Goal: Information Seeking & Learning: Learn about a topic

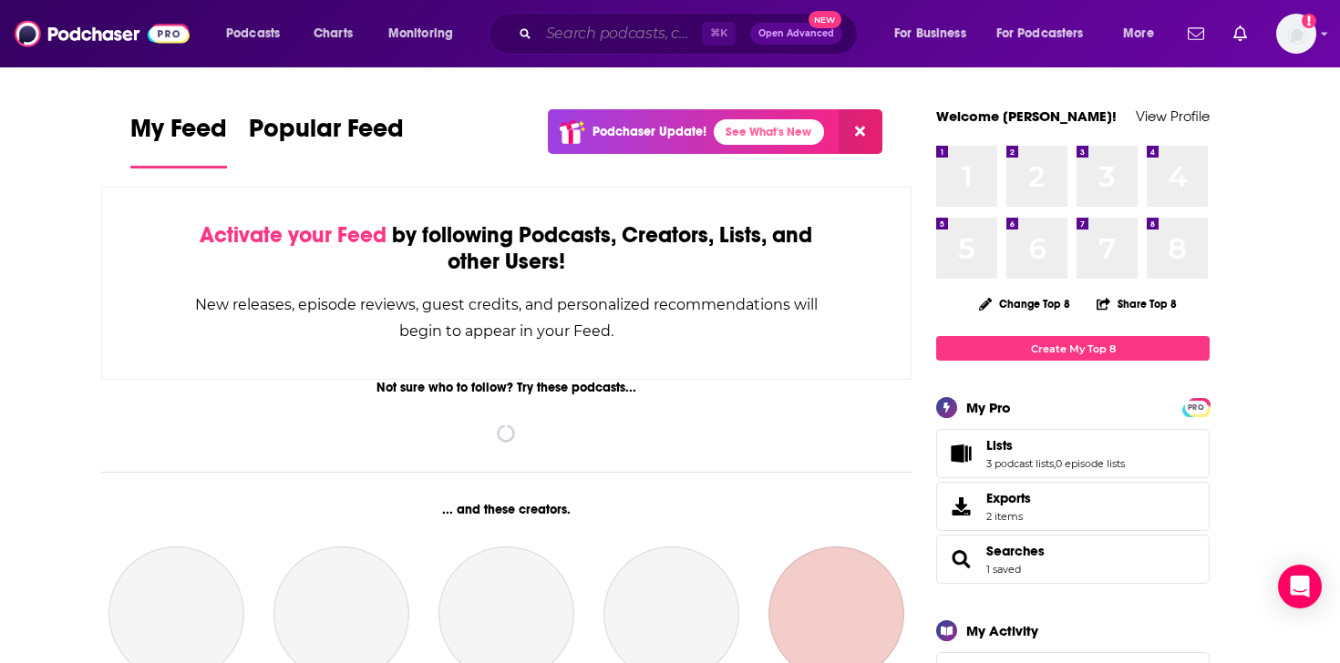
click at [614, 29] on input "Search podcasts, credits, & more..." at bounding box center [620, 33] width 163 height 29
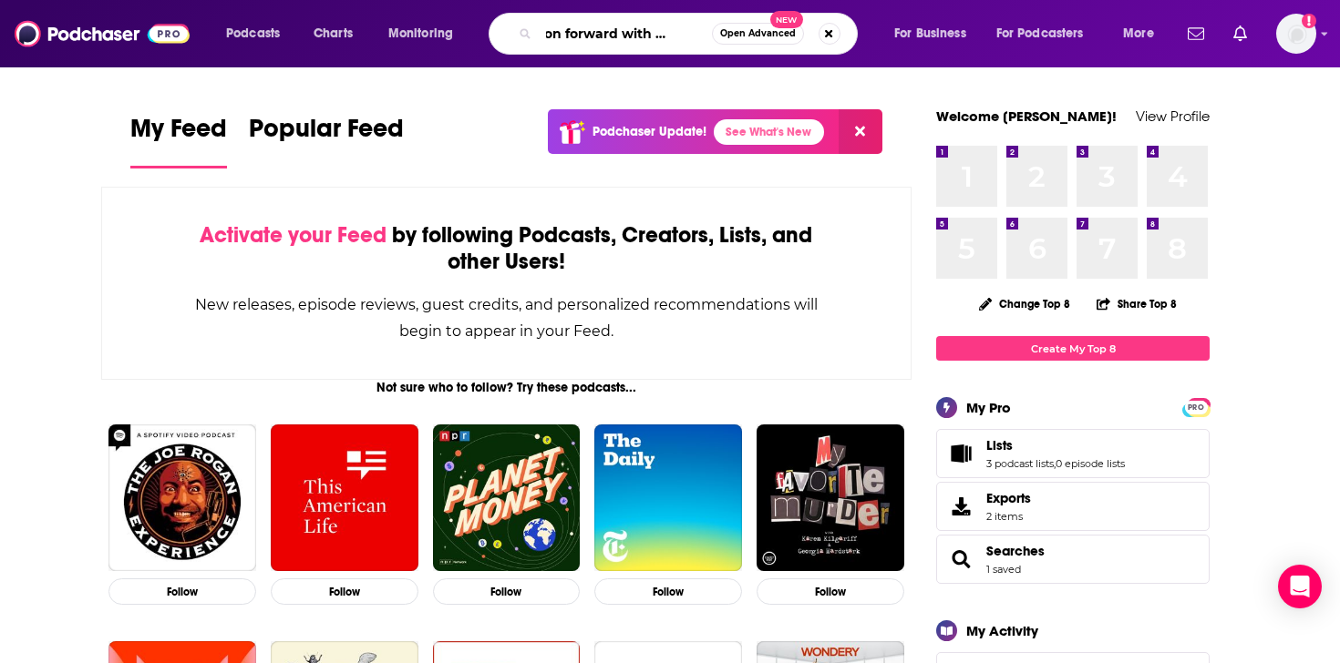
scroll to position [0, 51]
type input "mission forward with [PERSON_NAME]"
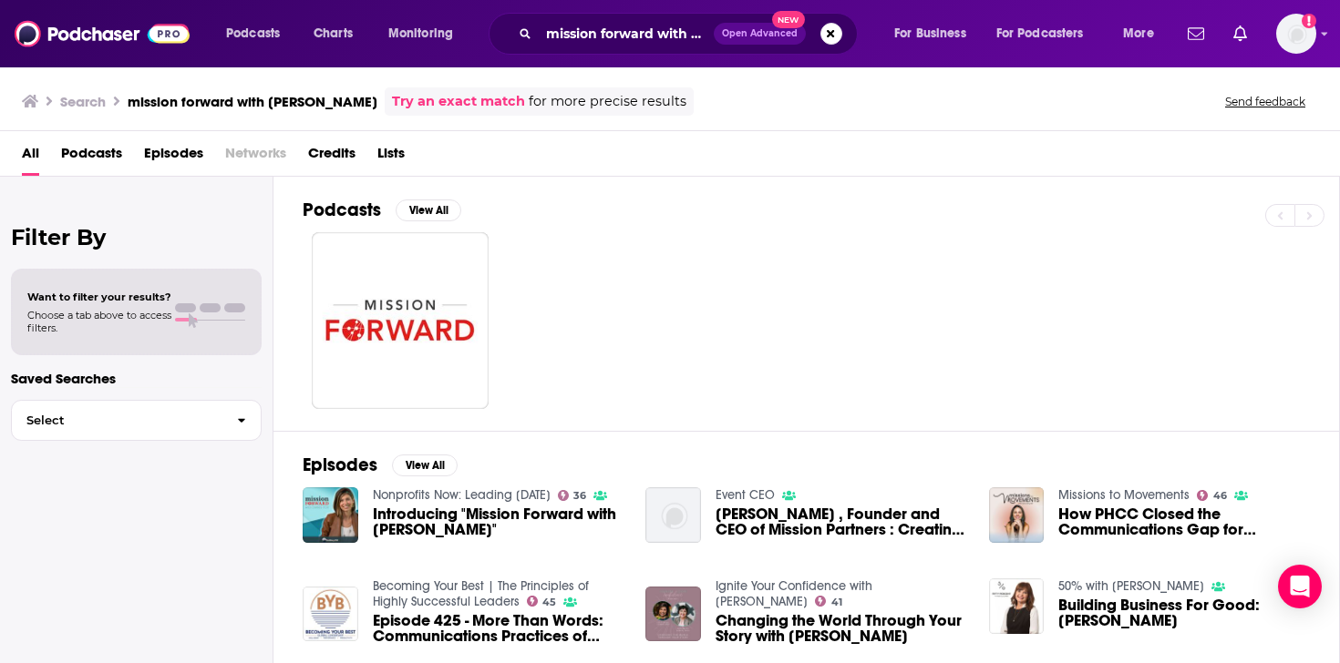
click at [507, 511] on span "Introducing "Mission Forward with [PERSON_NAME]"" at bounding box center [499, 522] width 252 height 31
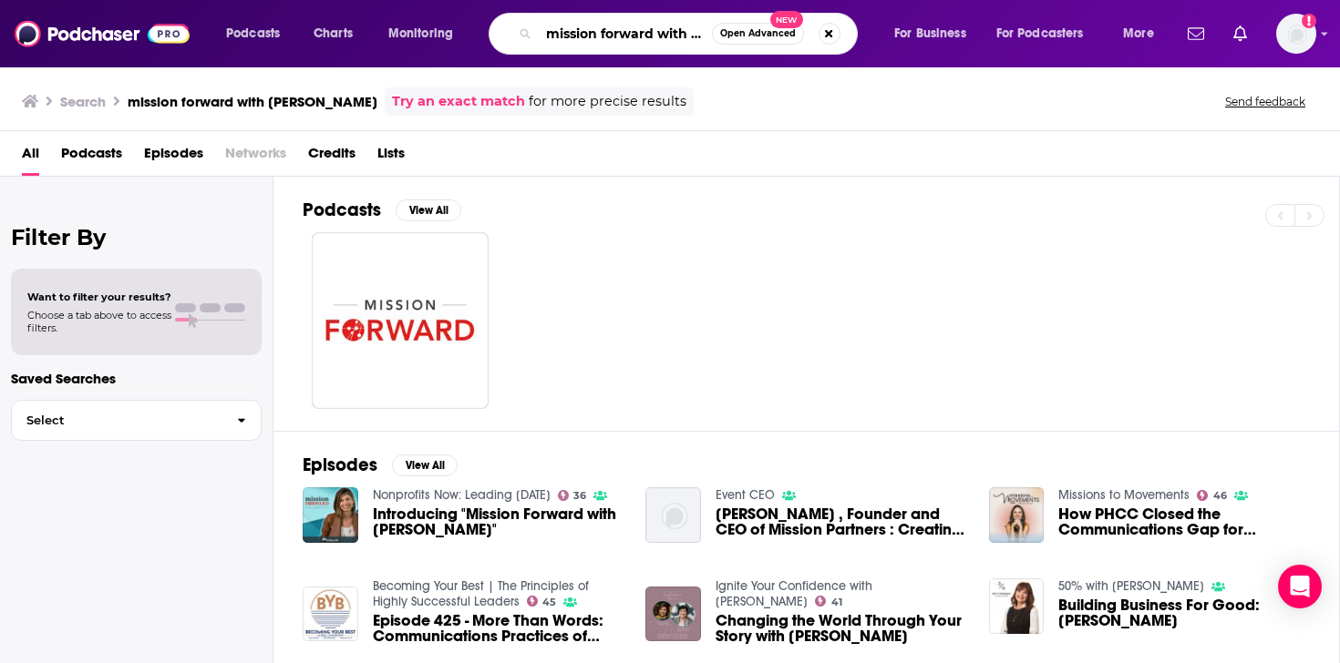
scroll to position [0, 51]
drag, startPoint x: 548, startPoint y: 35, endPoint x: 641, endPoint y: 31, distance: 93.0
click at [642, 33] on input "mission forward with [PERSON_NAME]" at bounding box center [625, 33] width 173 height 29
type input "[PERSON_NAME]"
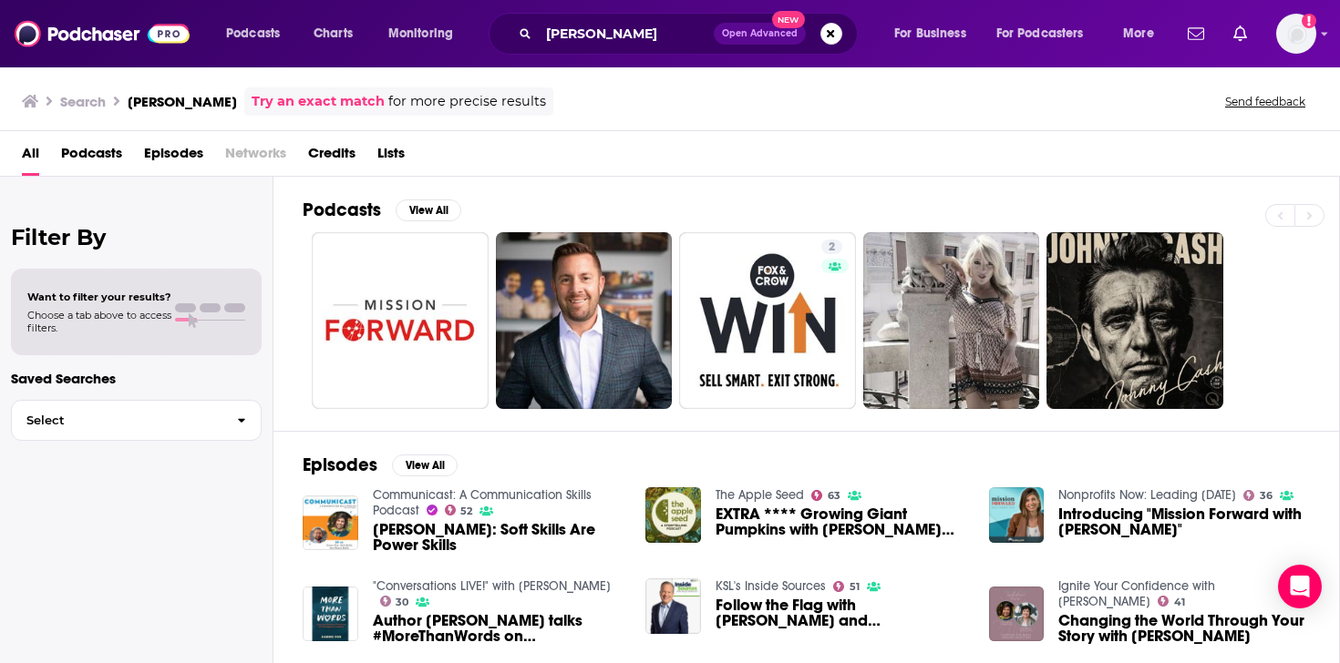
click at [1078, 531] on span "Introducing "Mission Forward with [PERSON_NAME]"" at bounding box center [1184, 522] width 252 height 31
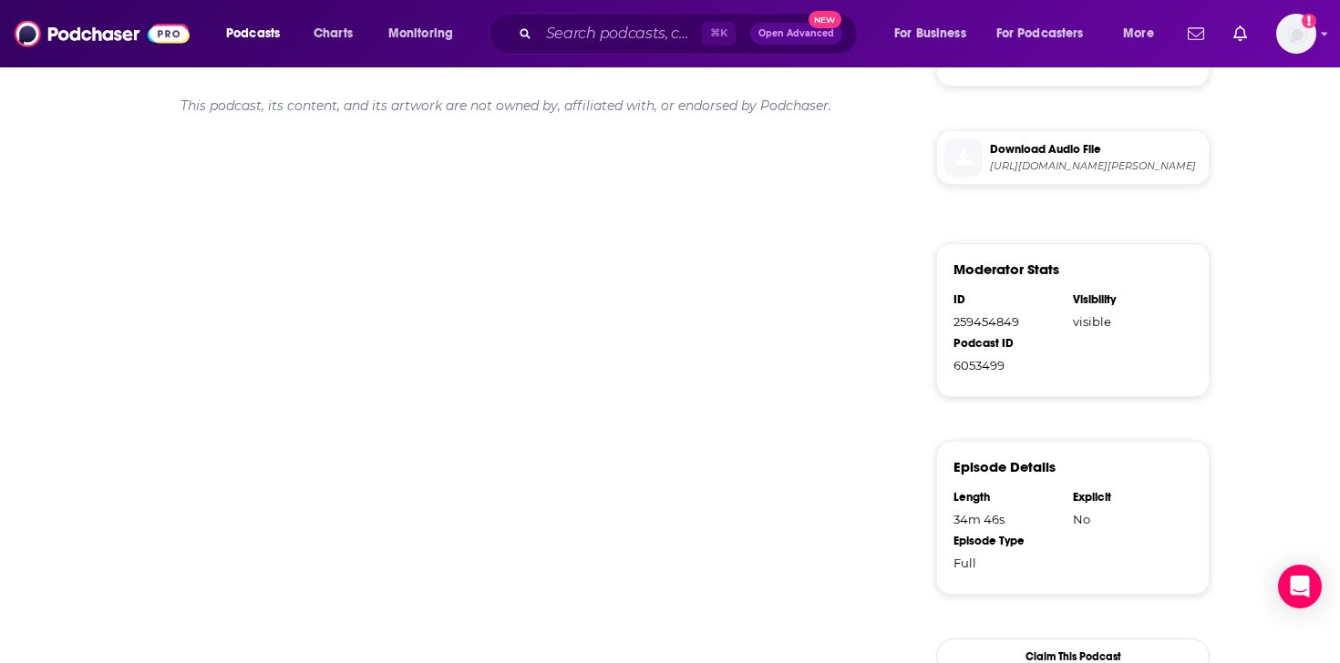
scroll to position [919, 0]
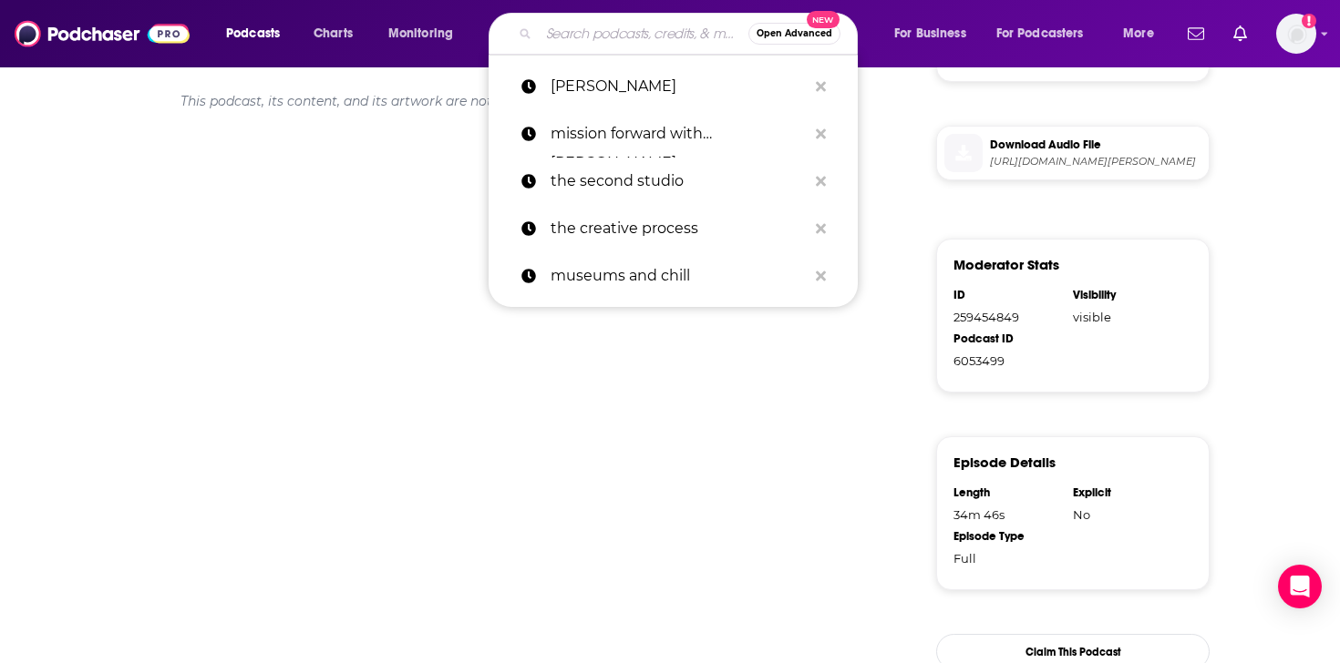
click at [594, 40] on input "Search podcasts, credits, & more..." at bounding box center [644, 33] width 210 height 29
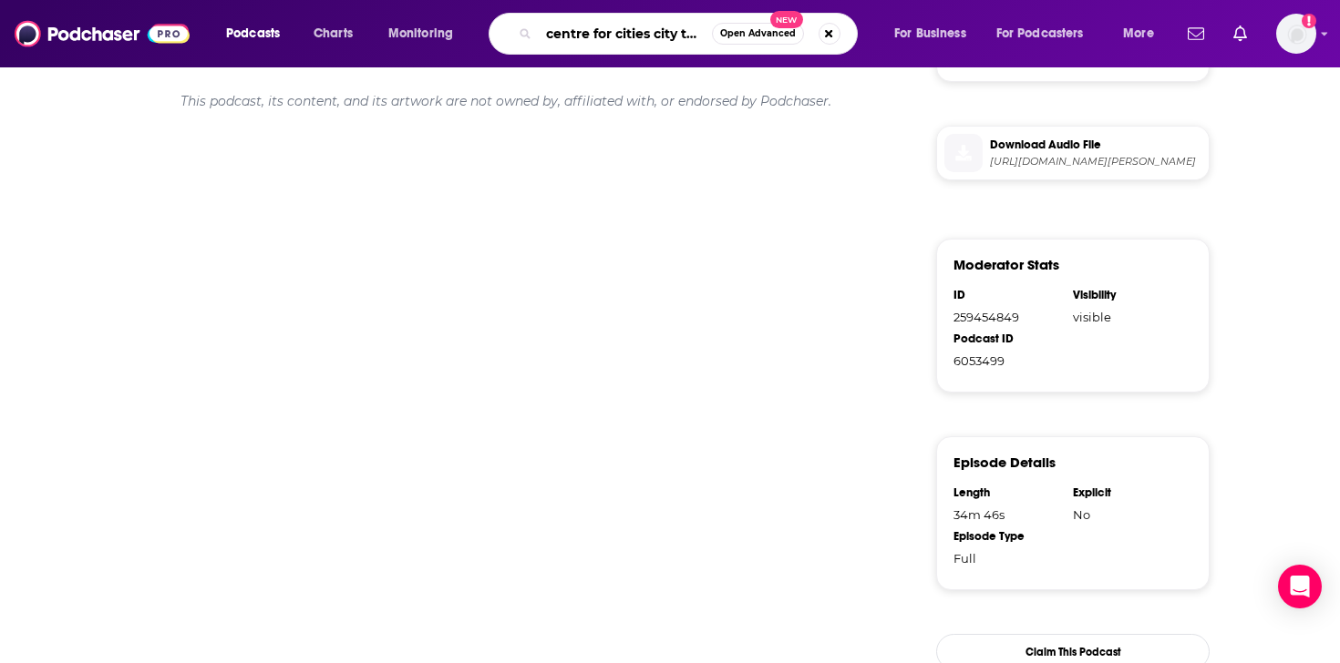
type input "centre for cities city talks"
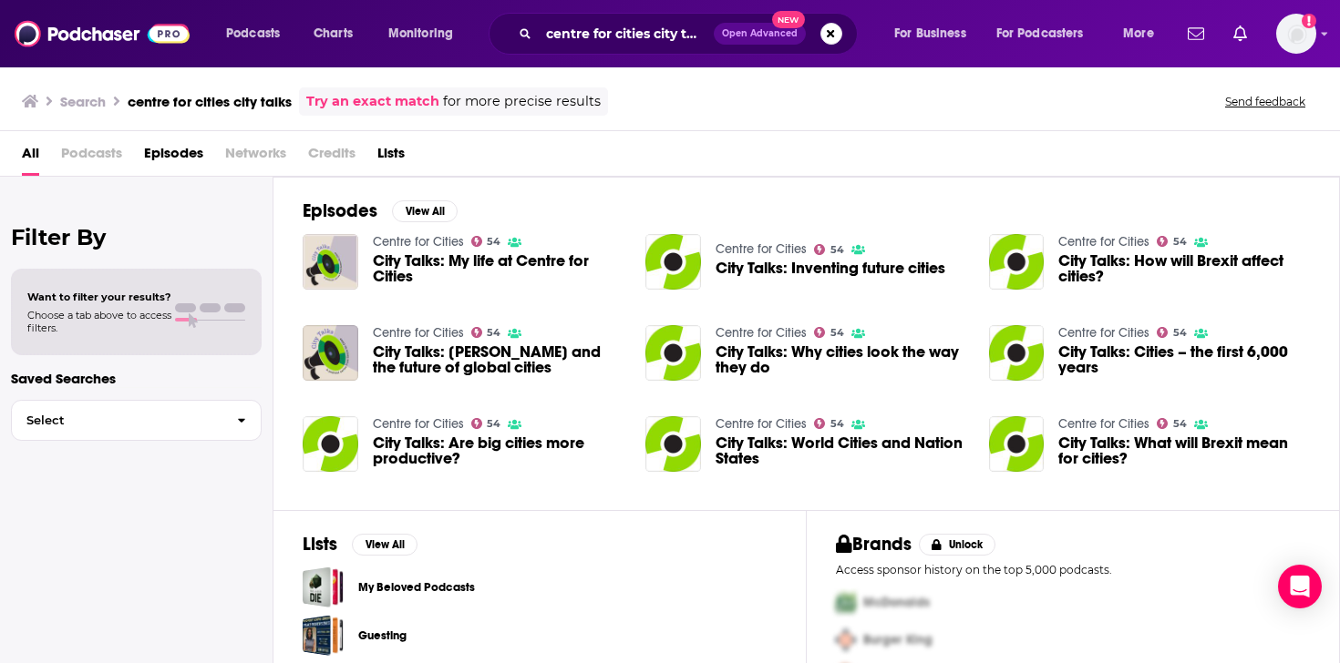
click at [104, 155] on span "Podcasts" at bounding box center [91, 157] width 61 height 37
click at [115, 153] on span "Podcasts" at bounding box center [91, 157] width 61 height 37
click at [108, 147] on span "Podcasts" at bounding box center [91, 157] width 61 height 37
click at [261, 152] on span "Networks" at bounding box center [255, 157] width 61 height 37
click at [649, 34] on input "centre for cities city talks" at bounding box center [626, 33] width 175 height 29
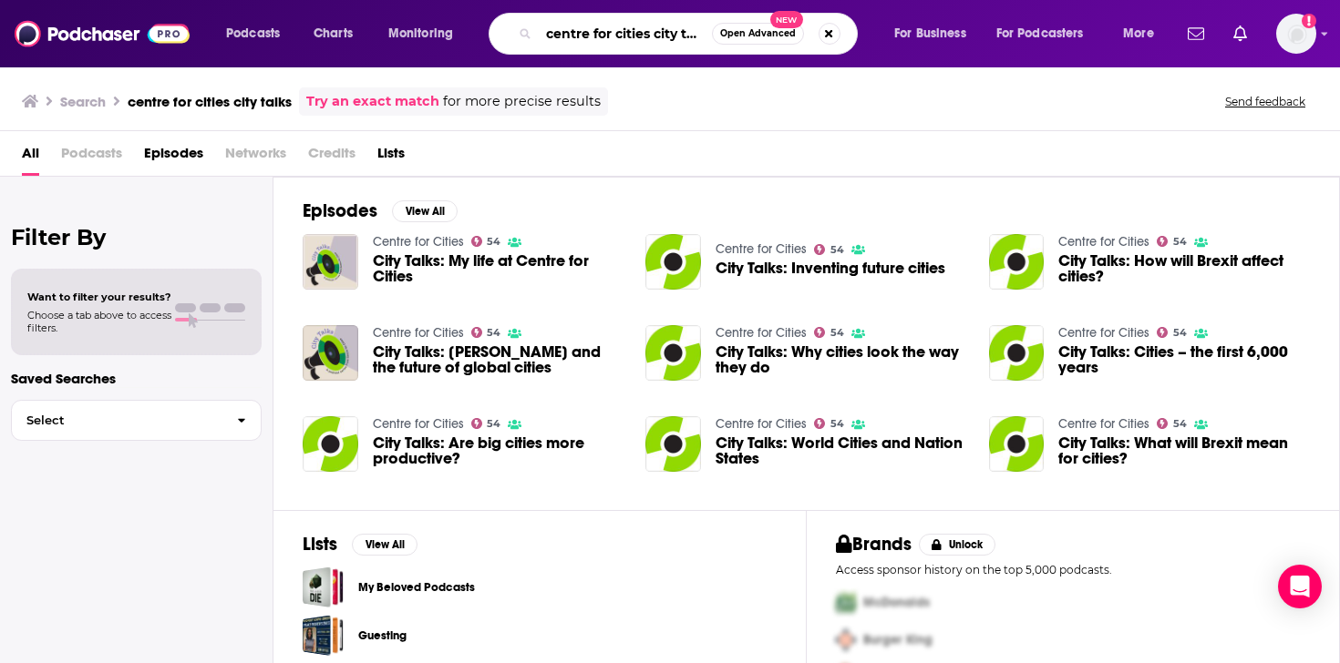
scroll to position [0, 1]
drag, startPoint x: 700, startPoint y: 36, endPoint x: 646, endPoint y: 36, distance: 53.8
click at [646, 36] on input "centre for cities city talks" at bounding box center [625, 33] width 173 height 29
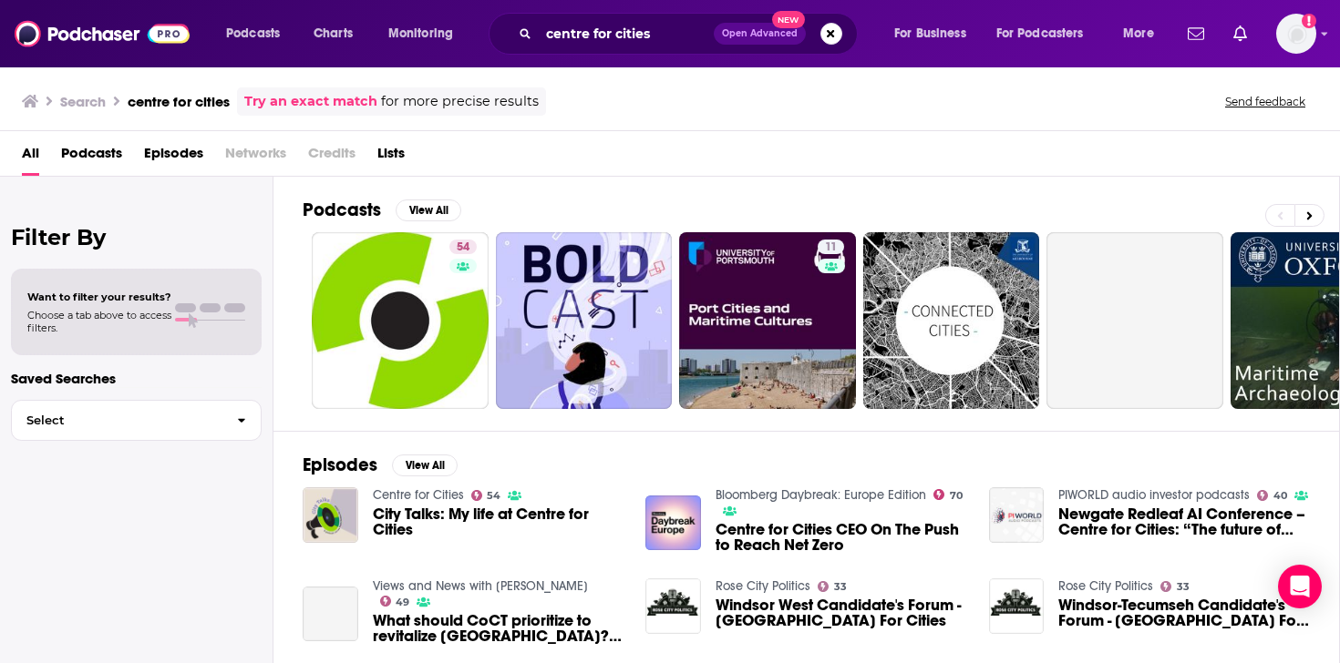
click at [81, 99] on h3 "Search" at bounding box center [83, 101] width 46 height 17
click at [88, 160] on span "Podcasts" at bounding box center [91, 157] width 61 height 37
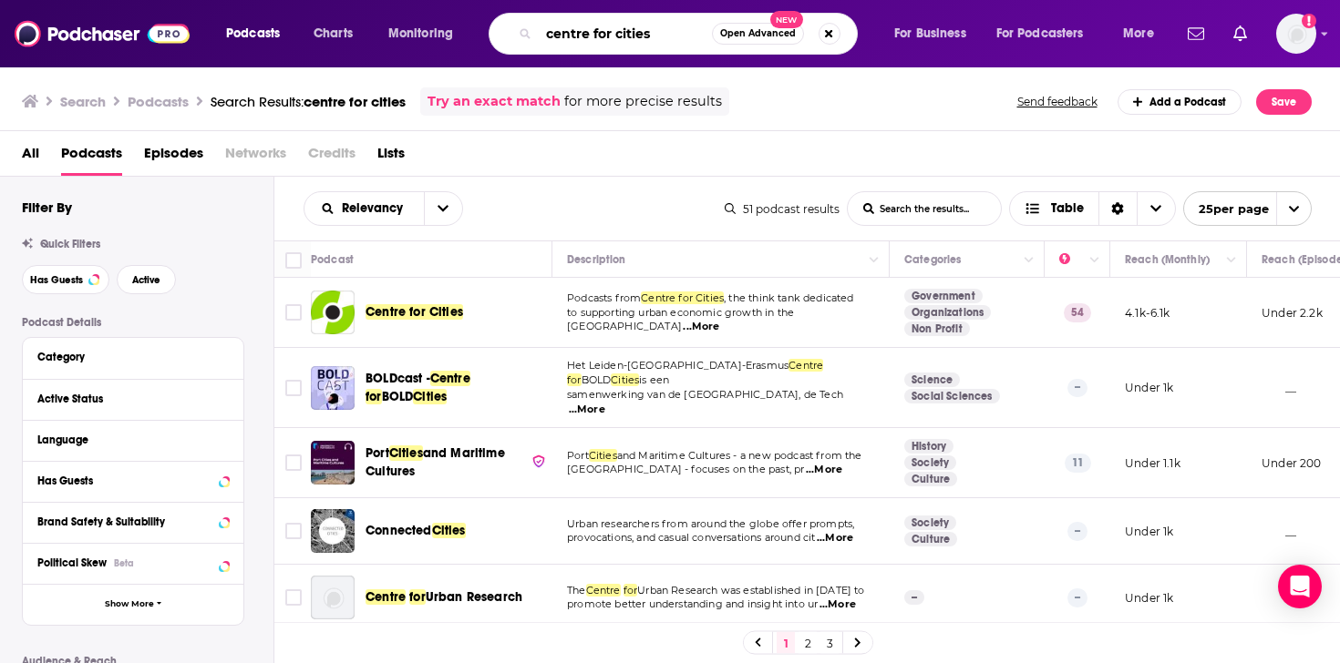
drag, startPoint x: 671, startPoint y: 35, endPoint x: 488, endPoint y: 36, distance: 182.3
click at [488, 36] on div "centre for cities Open Advanced New" at bounding box center [672, 34] width 369 height 42
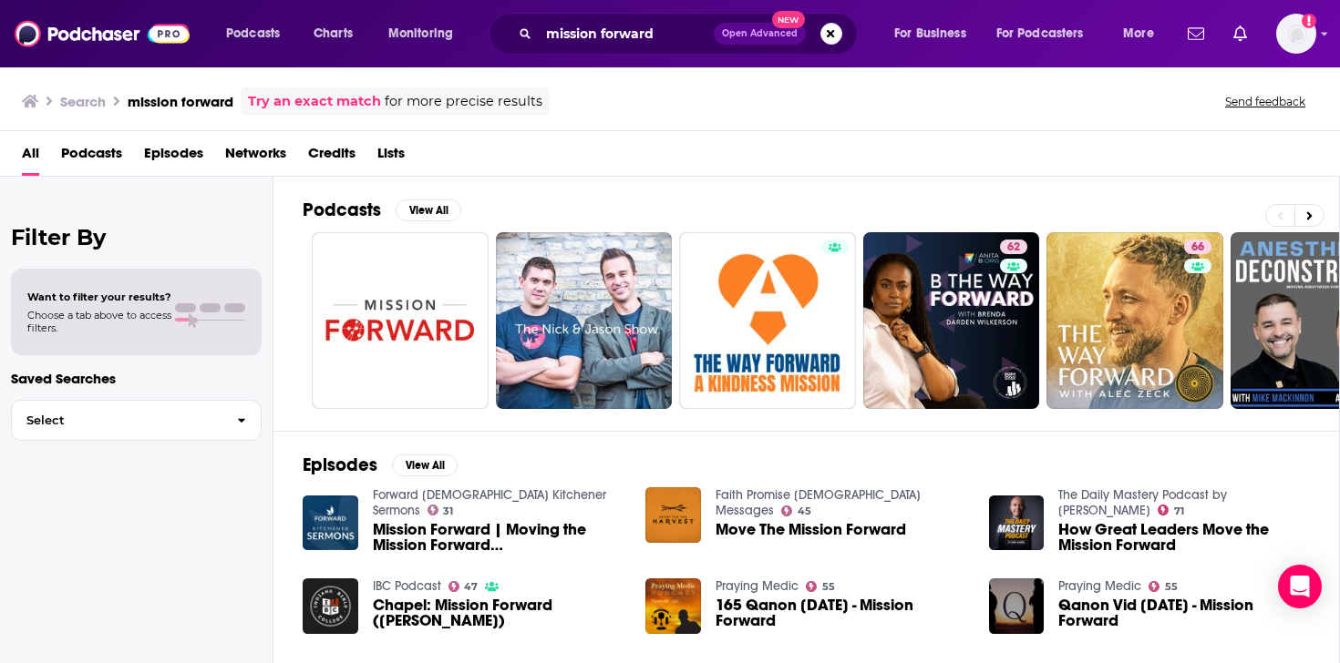
click at [106, 152] on span "Podcasts" at bounding box center [91, 157] width 61 height 37
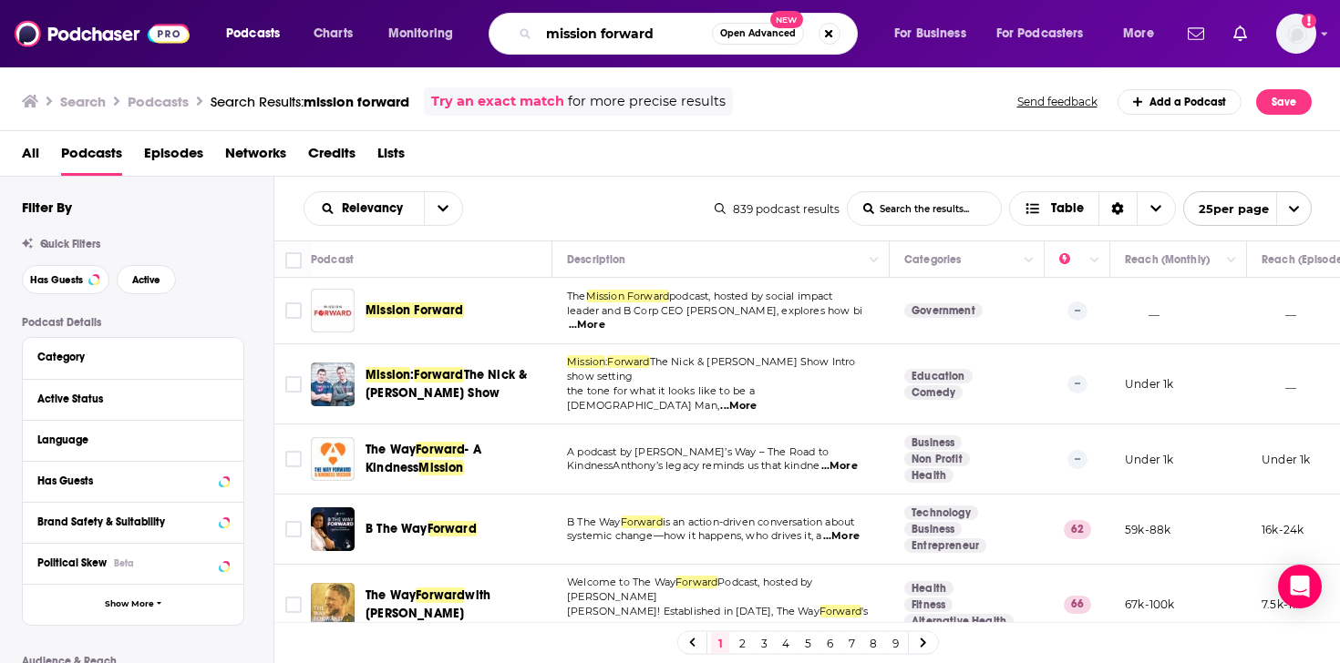
click at [662, 36] on input "mission forward" at bounding box center [625, 33] width 173 height 29
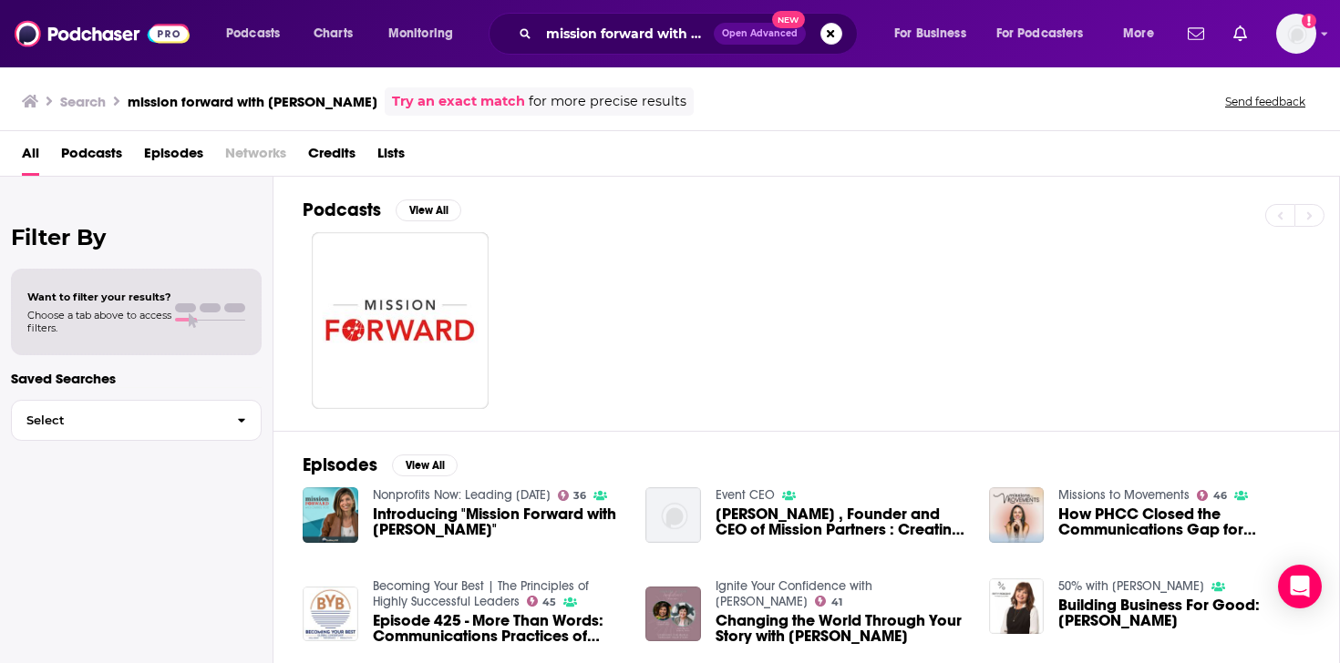
click at [93, 156] on span "Podcasts" at bounding box center [91, 157] width 61 height 37
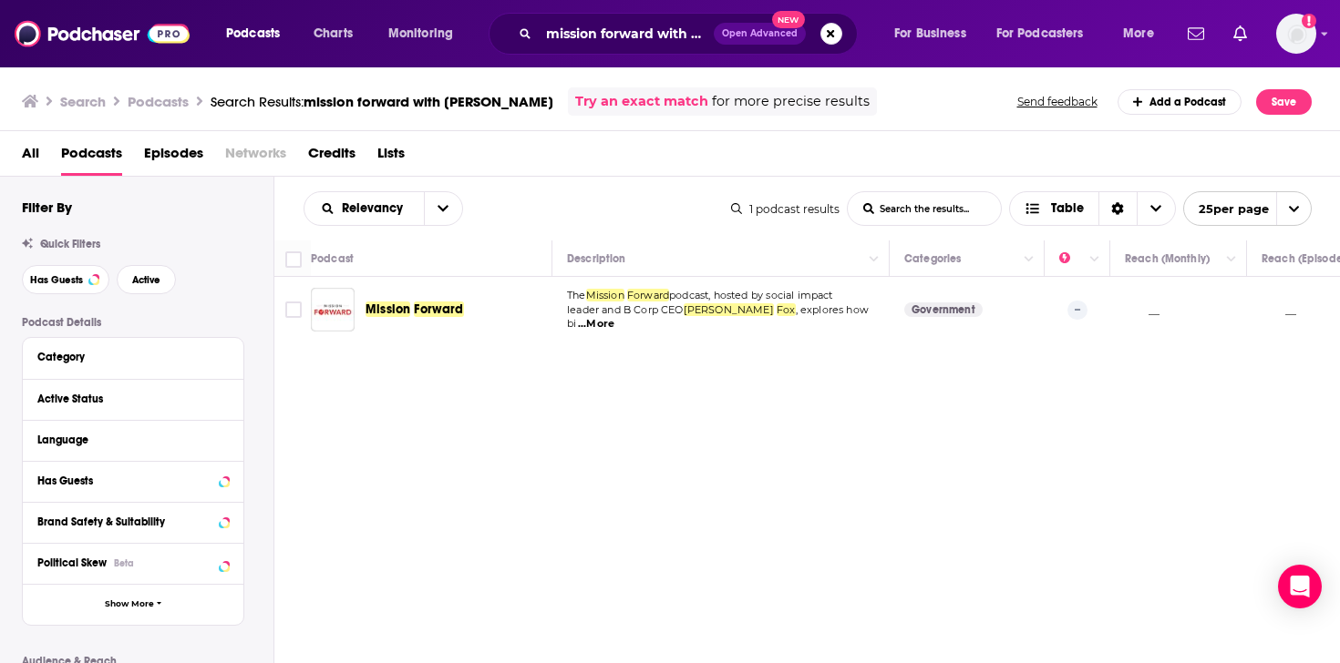
click at [430, 307] on div "Podcasts Charts Monitoring mission forward with [PERSON_NAME] Open Advanced New…" at bounding box center [670, 331] width 1340 height 663
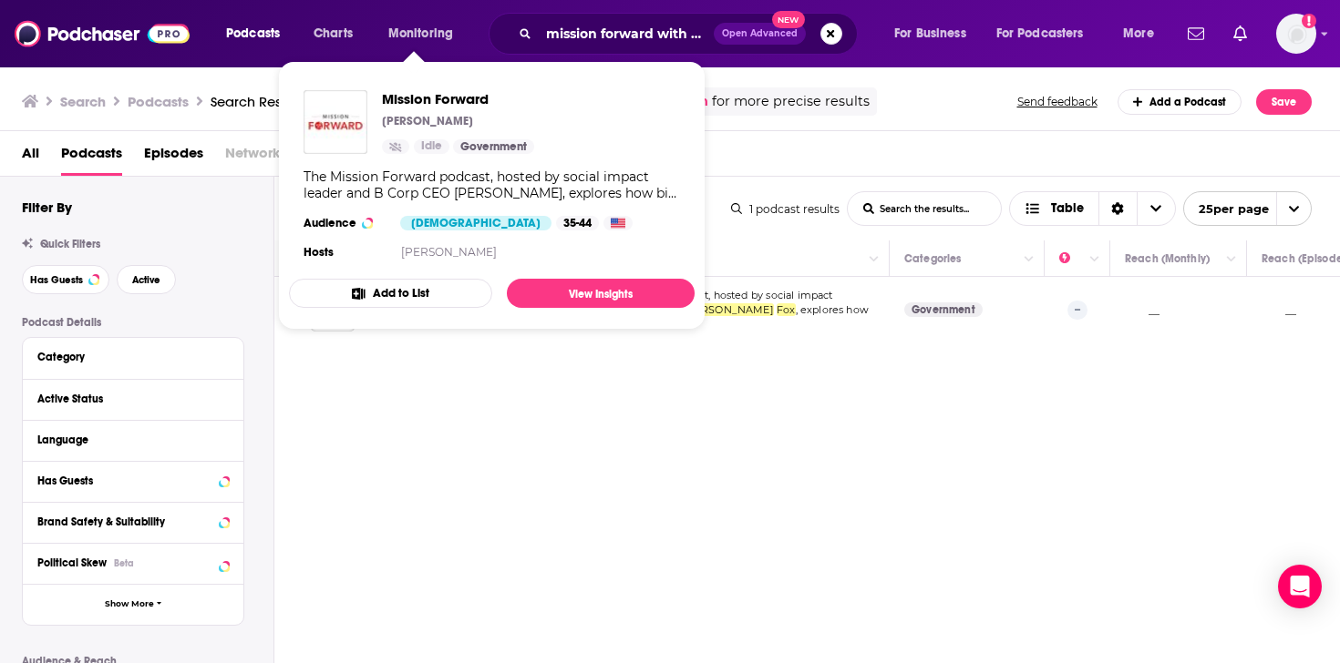
click at [427, 342] on td "Mission Forward" at bounding box center [431, 310] width 241 height 66
click at [554, 183] on div "The Mission Forward podcast, hosted by social impact leader and B Corp CEO [PER…" at bounding box center [491, 185] width 376 height 33
click at [616, 189] on div "The Mission Forward podcast, hosted by social impact leader and B Corp CEO [PER…" at bounding box center [491, 185] width 376 height 33
click at [426, 182] on div "The Mission Forward podcast, hosted by social impact leader and B Corp CEO [PER…" at bounding box center [491, 185] width 376 height 33
click at [409, 439] on div "Relevancy List Search Input Search the results... Table 1 podcast results List …" at bounding box center [807, 476] width 1066 height 599
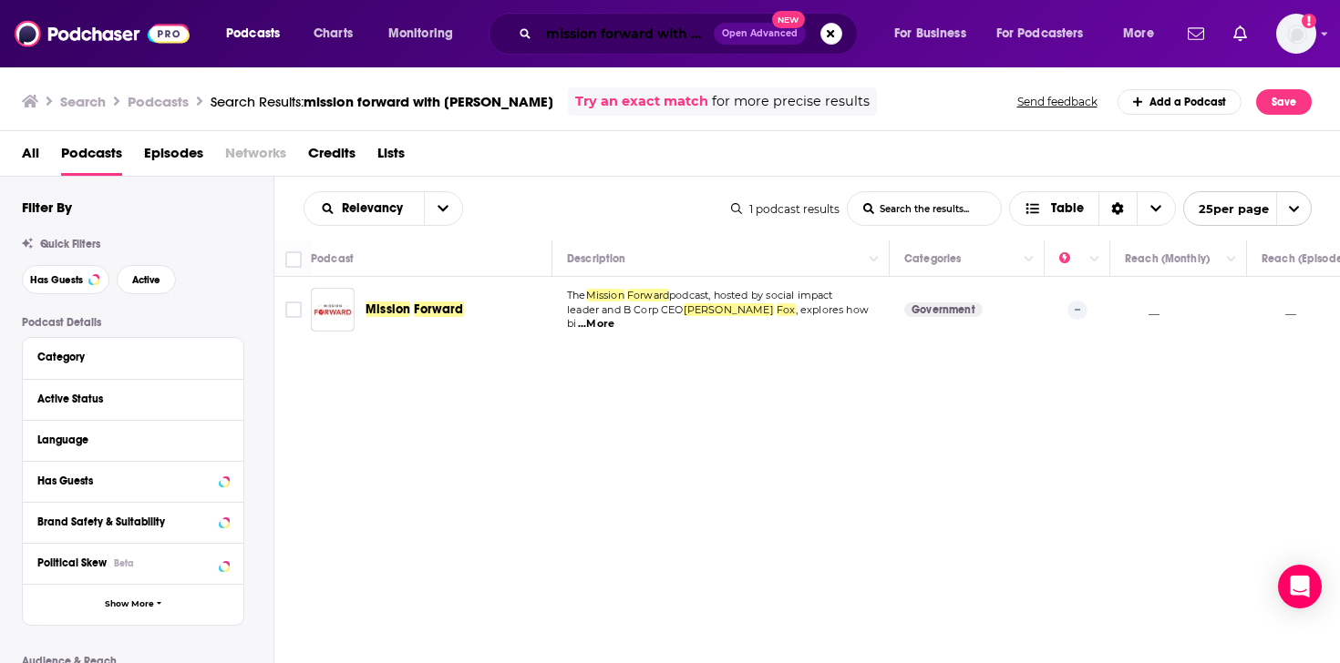
click at [594, 25] on input "mission forward with [PERSON_NAME]" at bounding box center [626, 33] width 175 height 29
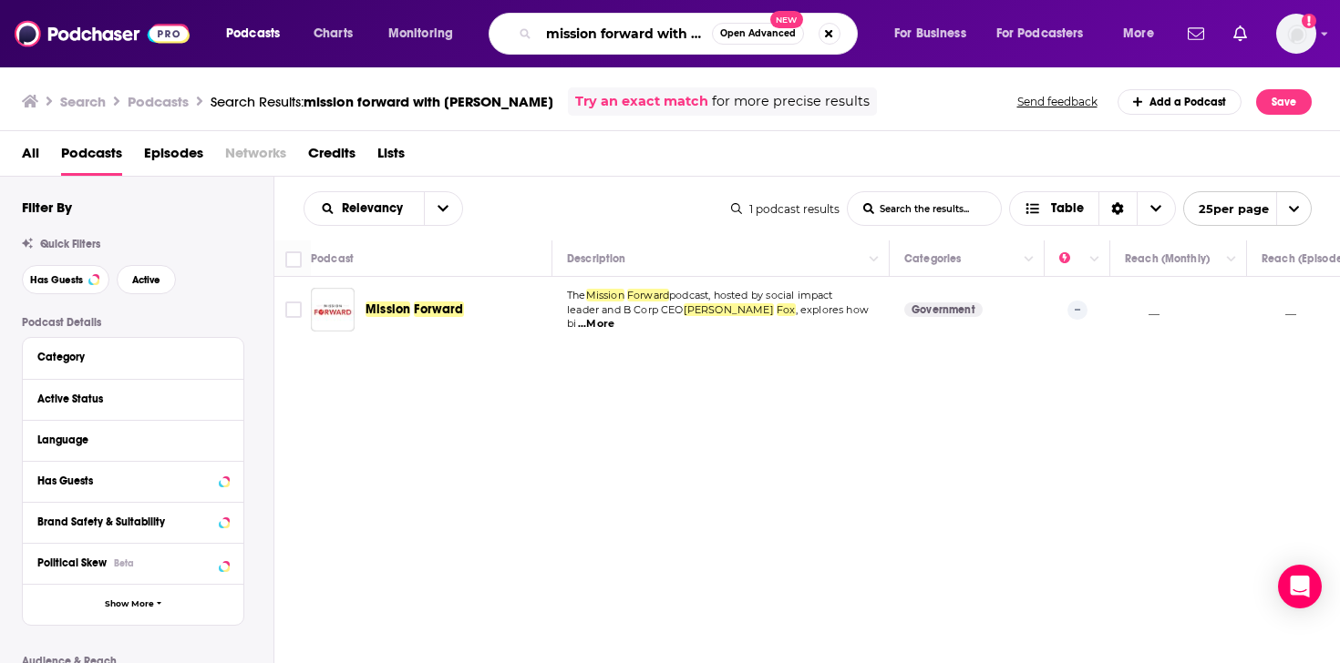
scroll to position [0, 51]
drag, startPoint x: 546, startPoint y: 32, endPoint x: 717, endPoint y: 45, distance: 171.8
click at [717, 45] on div "mission forward with [PERSON_NAME] Open Advanced New" at bounding box center [672, 34] width 369 height 42
type input "change signal podcast"
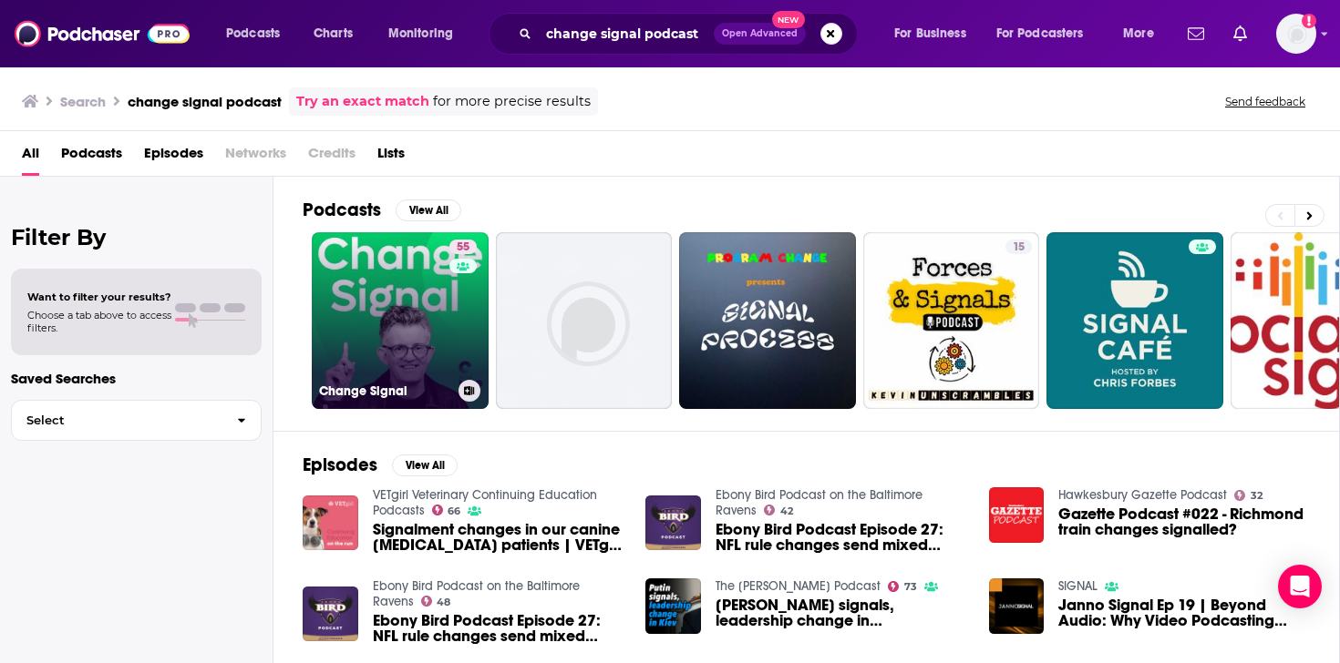
click at [411, 290] on link "55 Change Signal" at bounding box center [400, 320] width 177 height 177
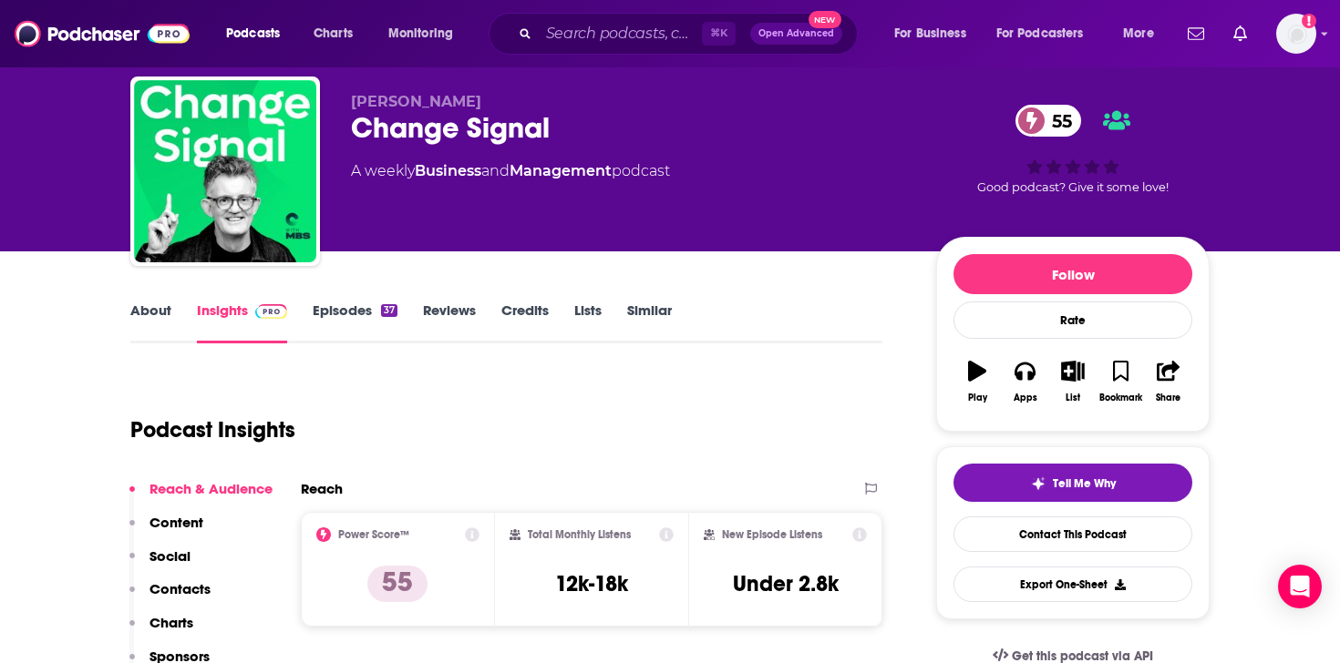
scroll to position [36, 0]
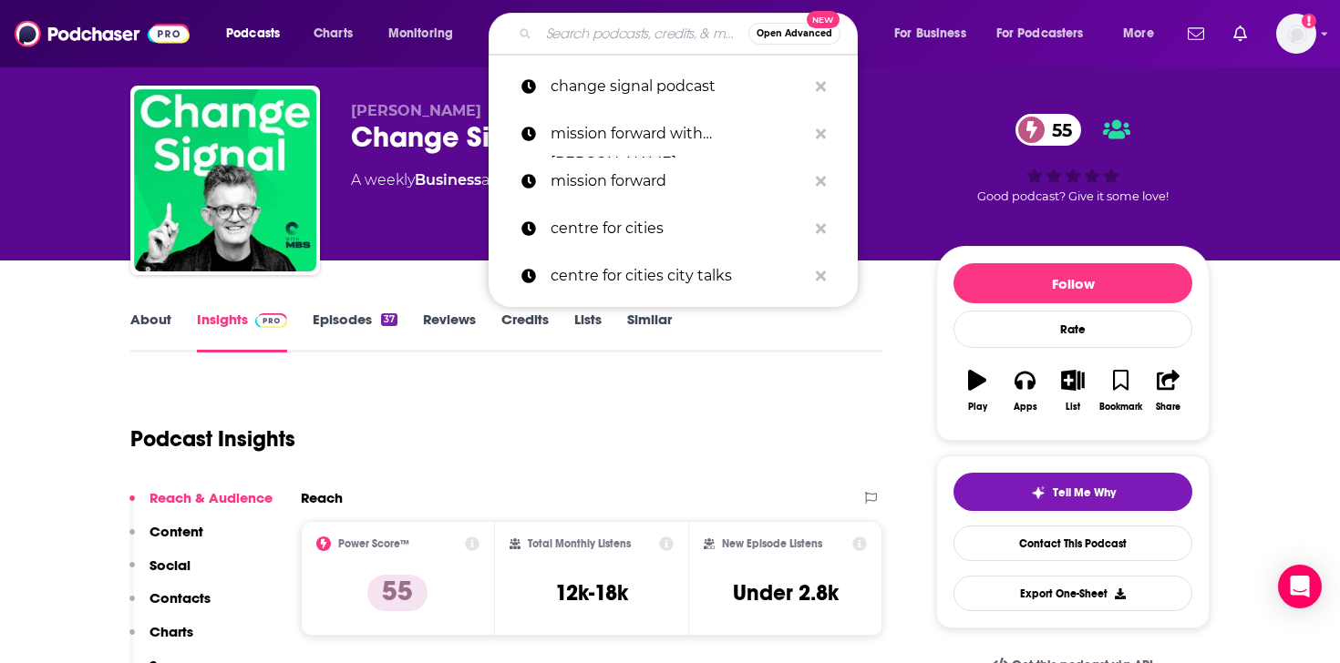
click at [632, 45] on input "Search podcasts, credits, & more..." at bounding box center [644, 33] width 210 height 29
paste input "Nonprofit Leadership Podcast"
type input "Nonprofit Leadership Podcast"
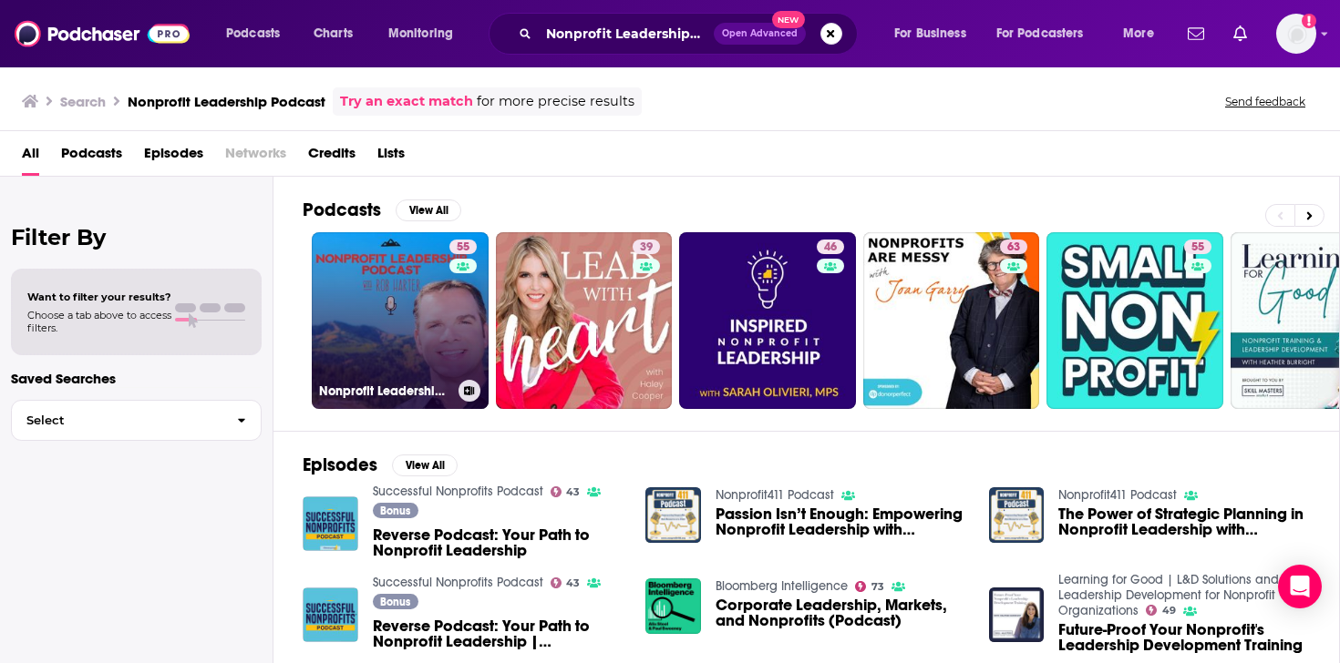
click at [415, 347] on link "55 Nonprofit Leadership Podcast" at bounding box center [400, 320] width 177 height 177
